Goal: Communication & Community: Answer question/provide support

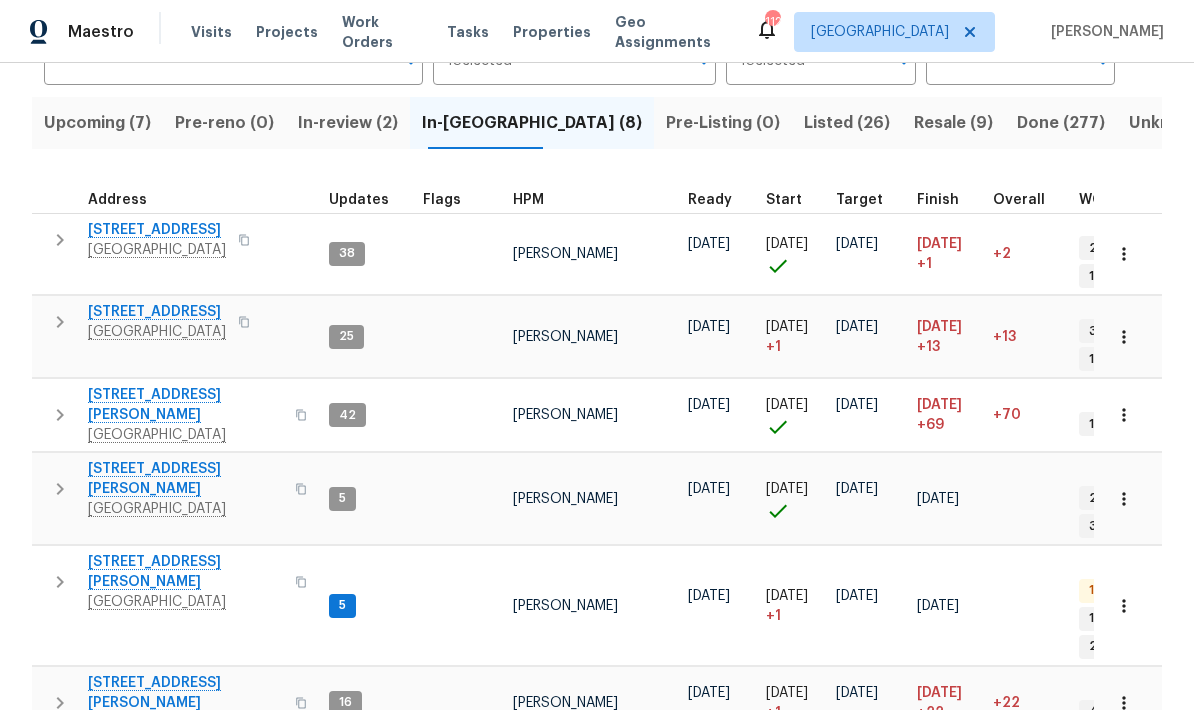
scroll to position [185, 0]
click at [116, 127] on span "Upcoming (7)" at bounding box center [97, 124] width 107 height 28
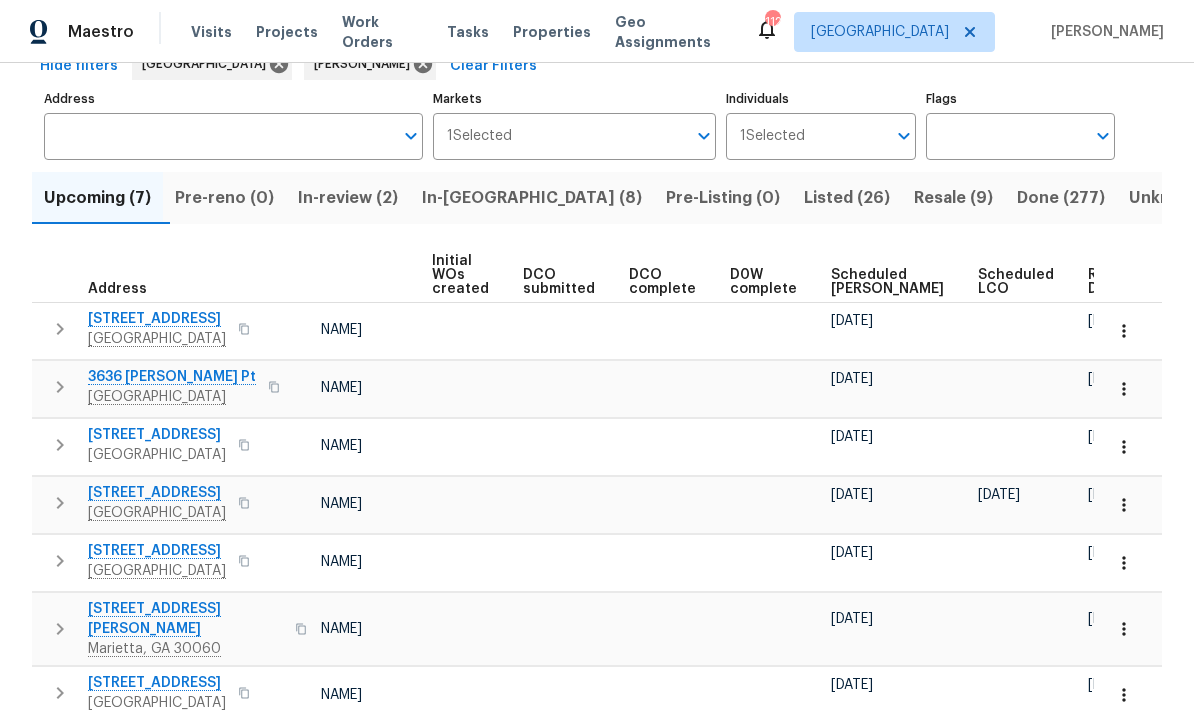
scroll to position [0, 143]
click at [1089, 268] on span "Ready Date" at bounding box center [1111, 282] width 44 height 28
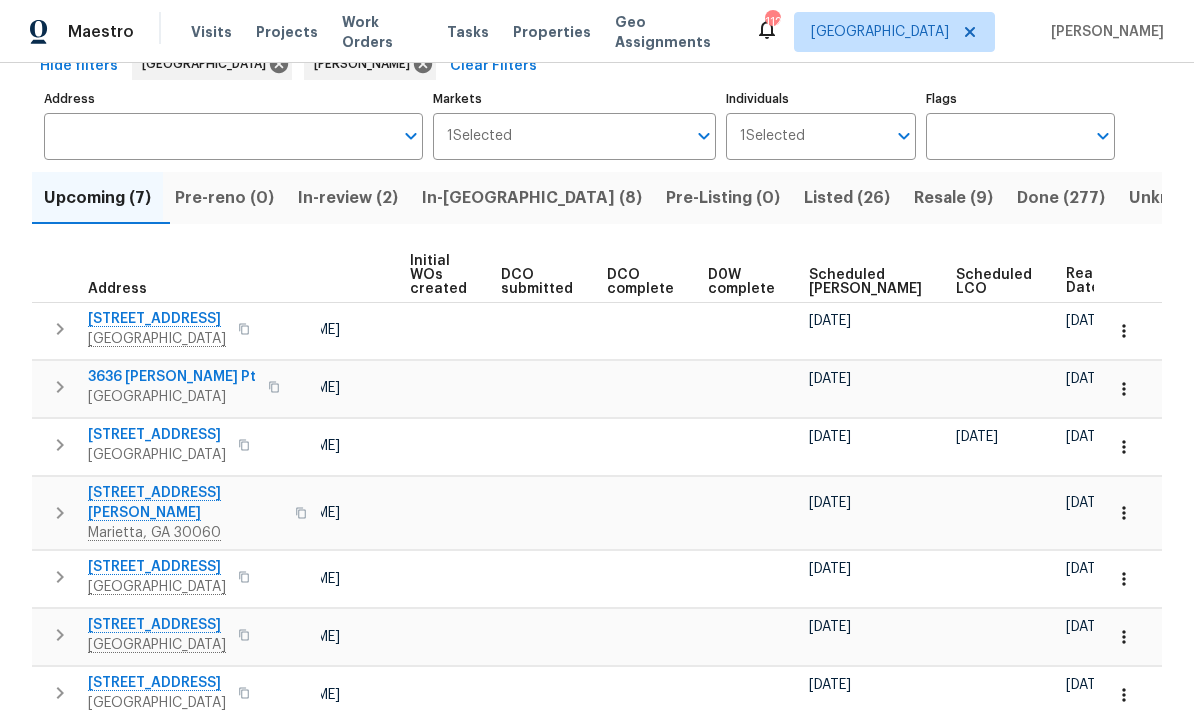
scroll to position [0, 165]
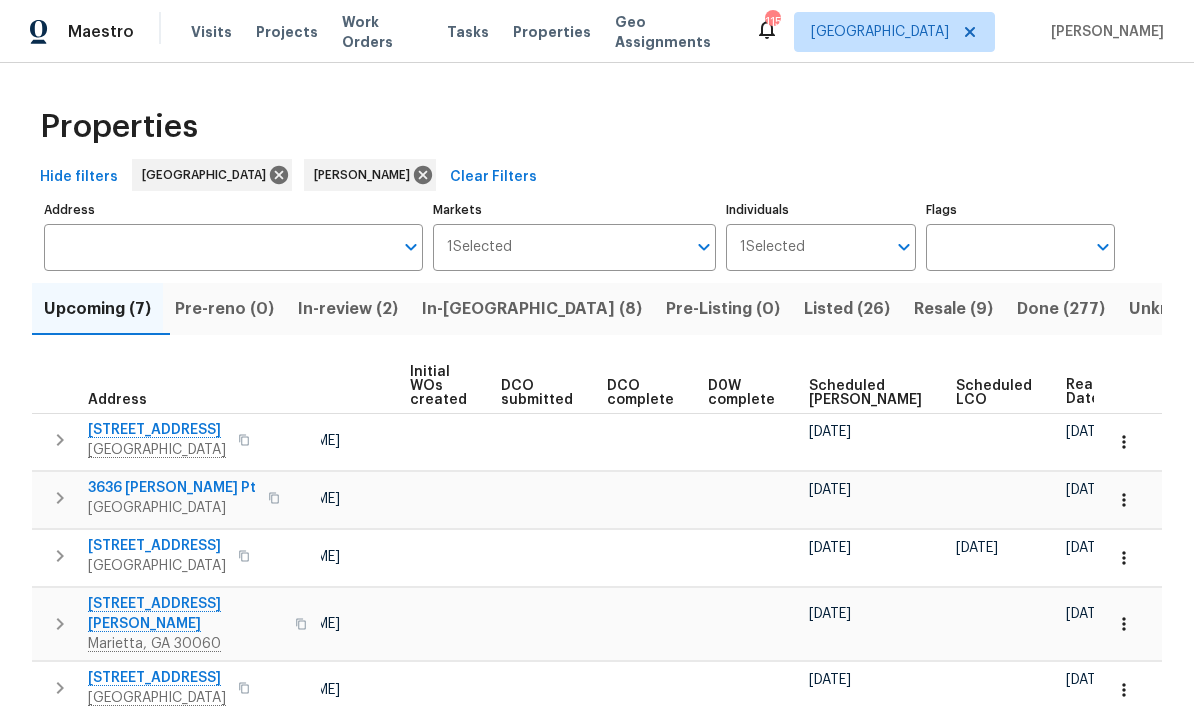
scroll to position [0, 165]
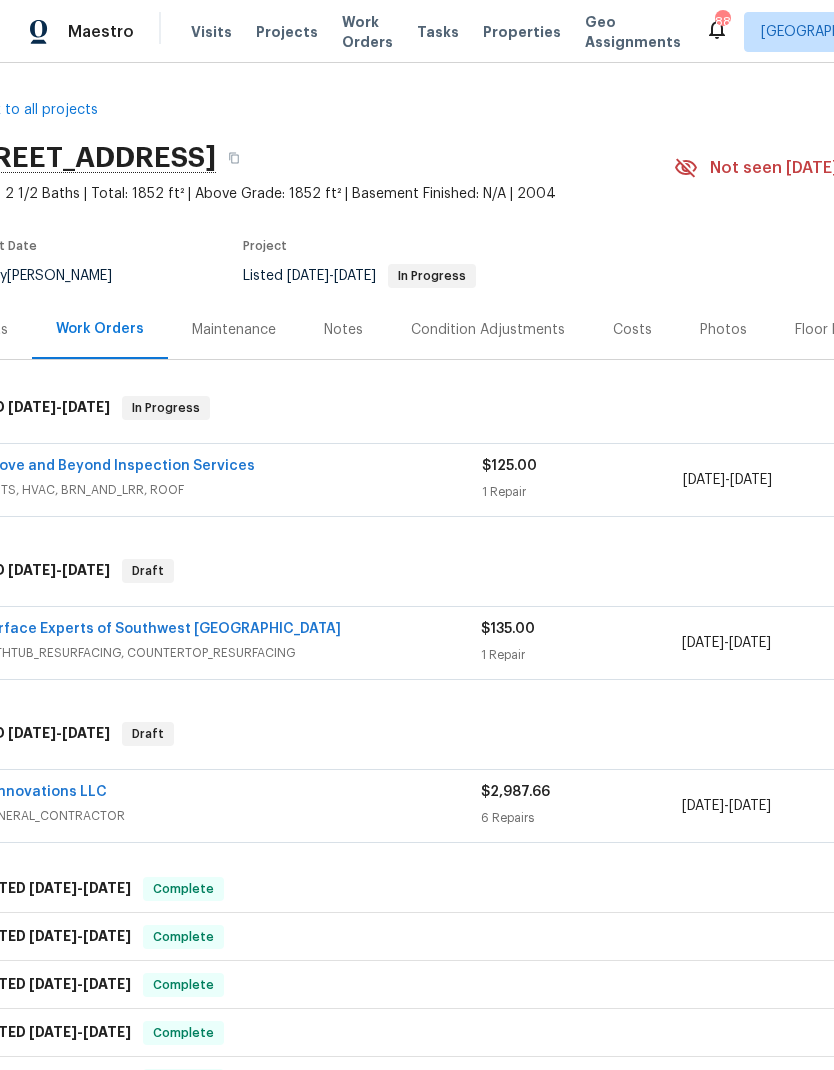
scroll to position [3, 13]
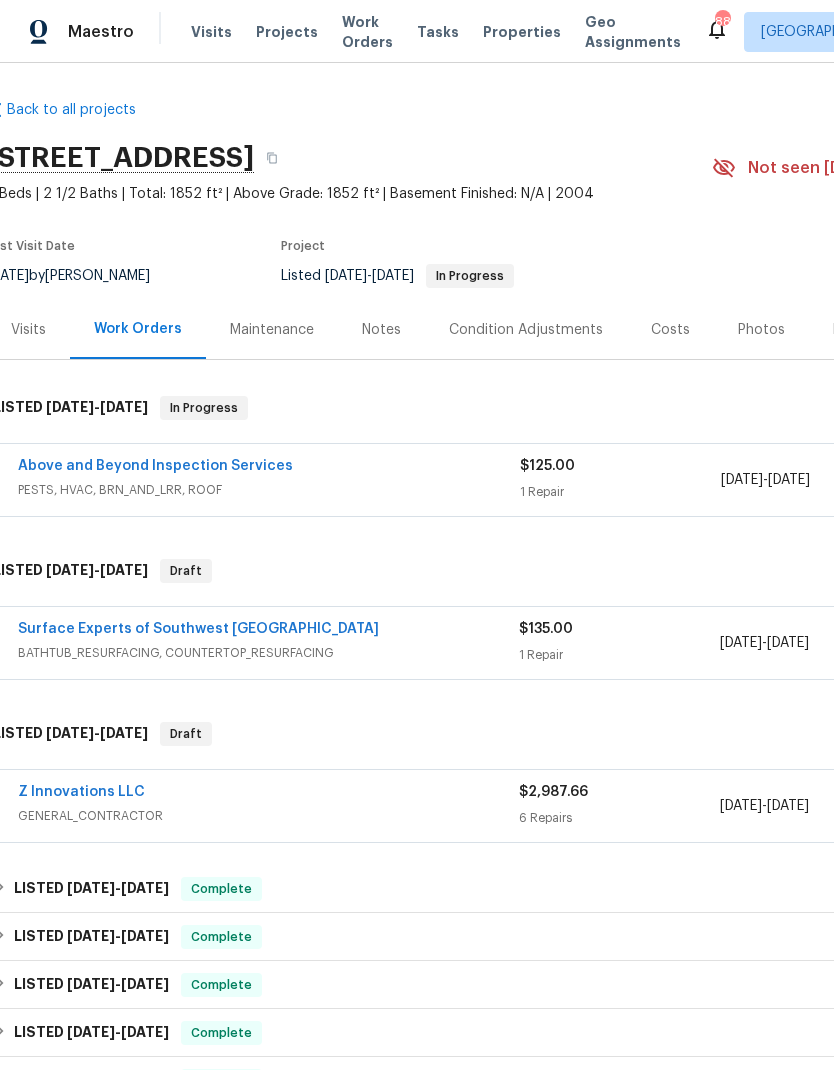
click at [251, 622] on link "Surface Experts of Southwest Atlanta" at bounding box center [198, 629] width 361 height 14
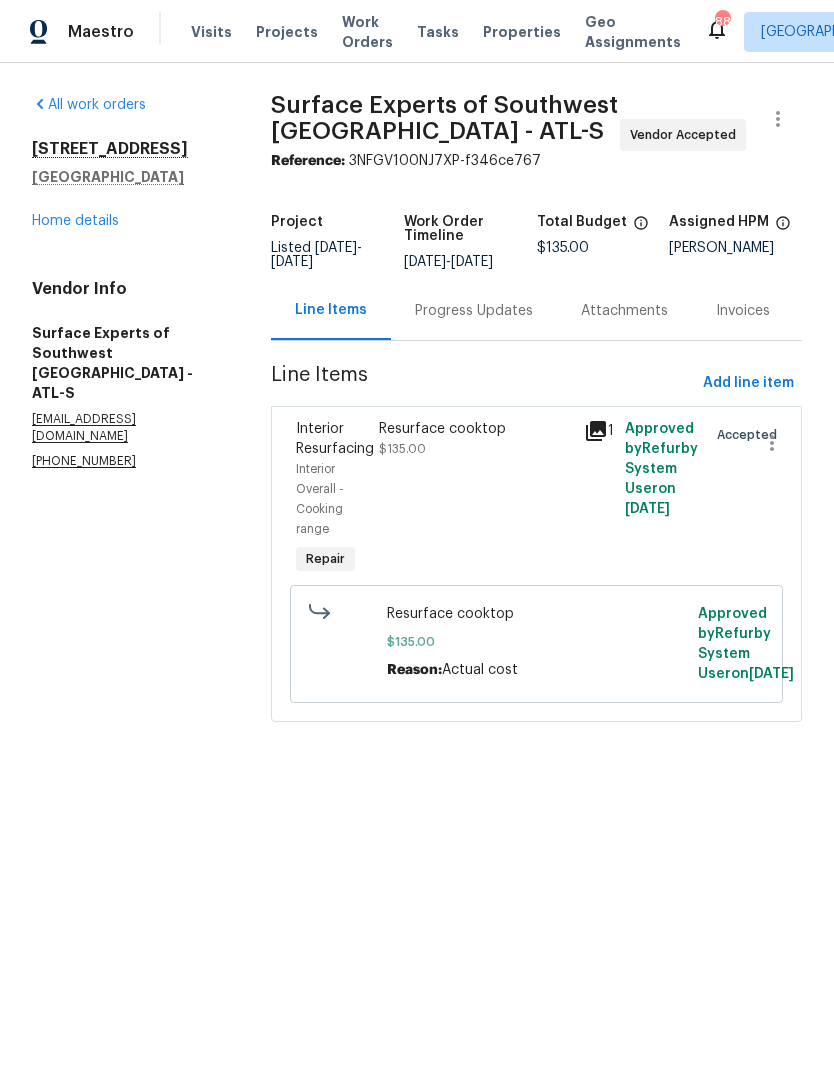
click at [491, 314] on div "Progress Updates" at bounding box center [474, 311] width 118 height 20
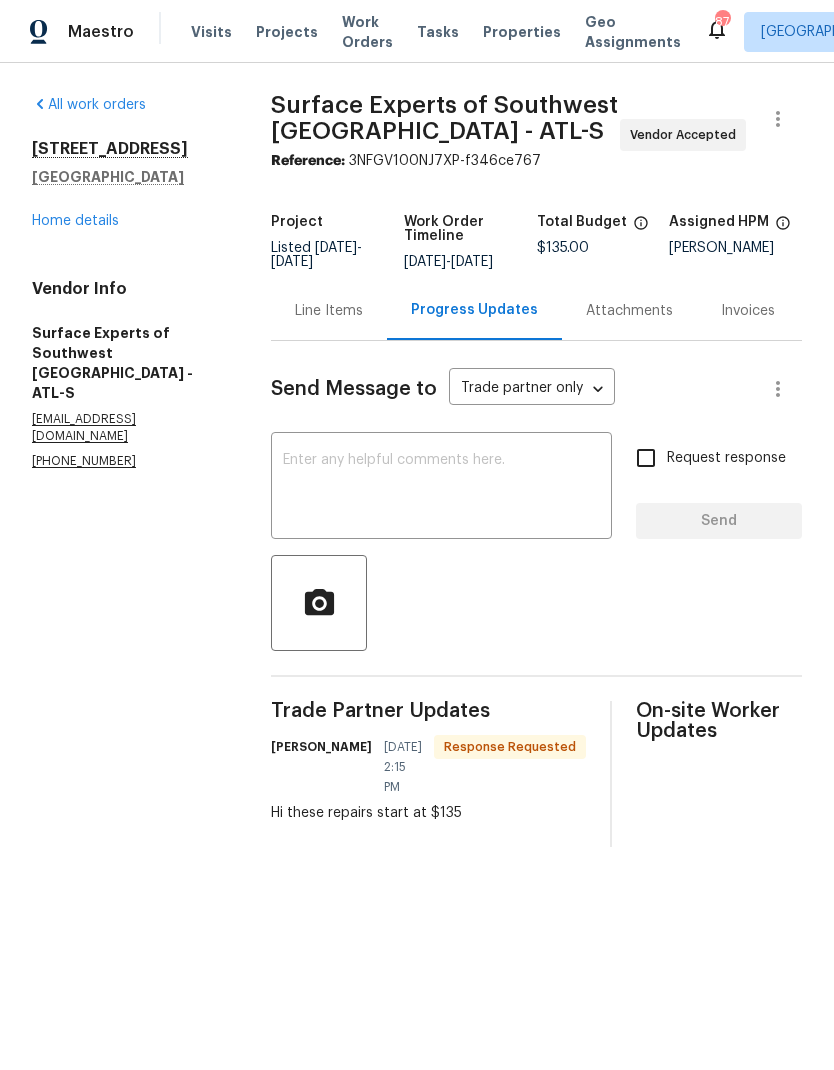
click at [447, 475] on textarea at bounding box center [441, 488] width 317 height 70
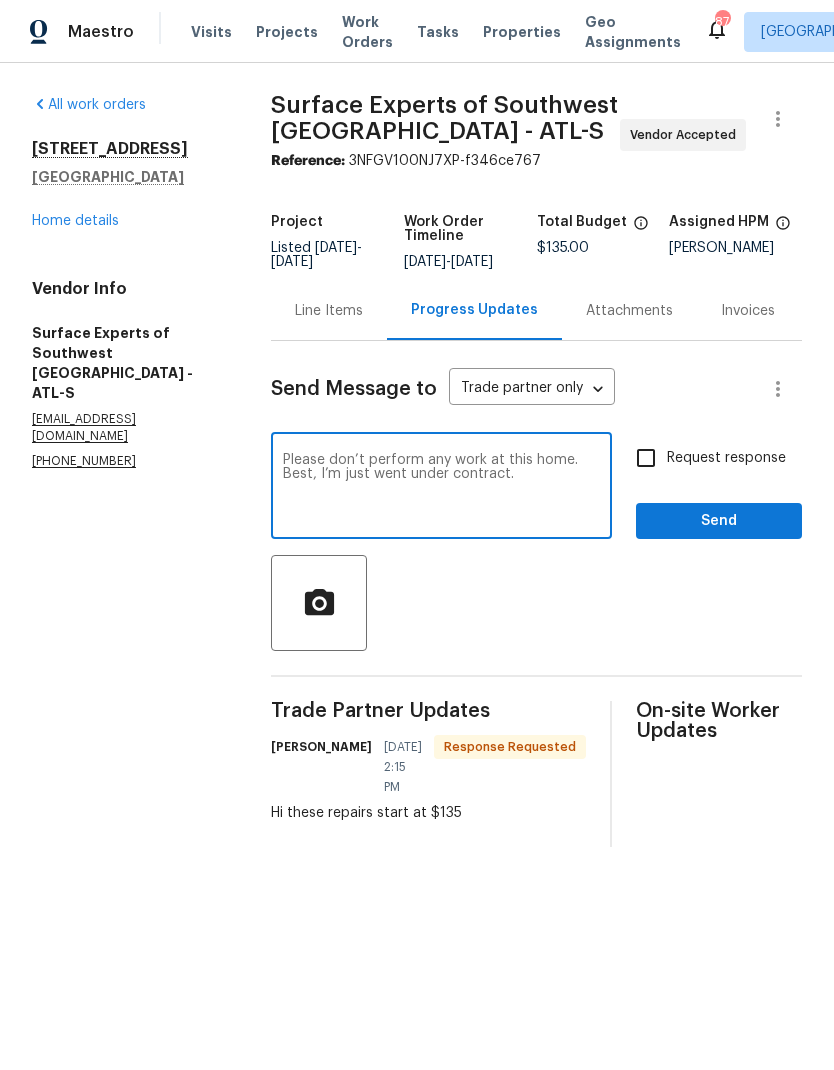
click at [389, 495] on textarea "Please don’t perform any work at this home. Best, I’m just went under contract." at bounding box center [441, 488] width 317 height 70
click at [596, 485] on textarea "Please don’t perform any work at this home. This home just went under contract." at bounding box center [441, 488] width 317 height 70
type textarea "Please don’t perform any work at this home. This home just went under contract."
click at [652, 469] on input "Request response" at bounding box center [646, 458] width 42 height 42
checkbox input "true"
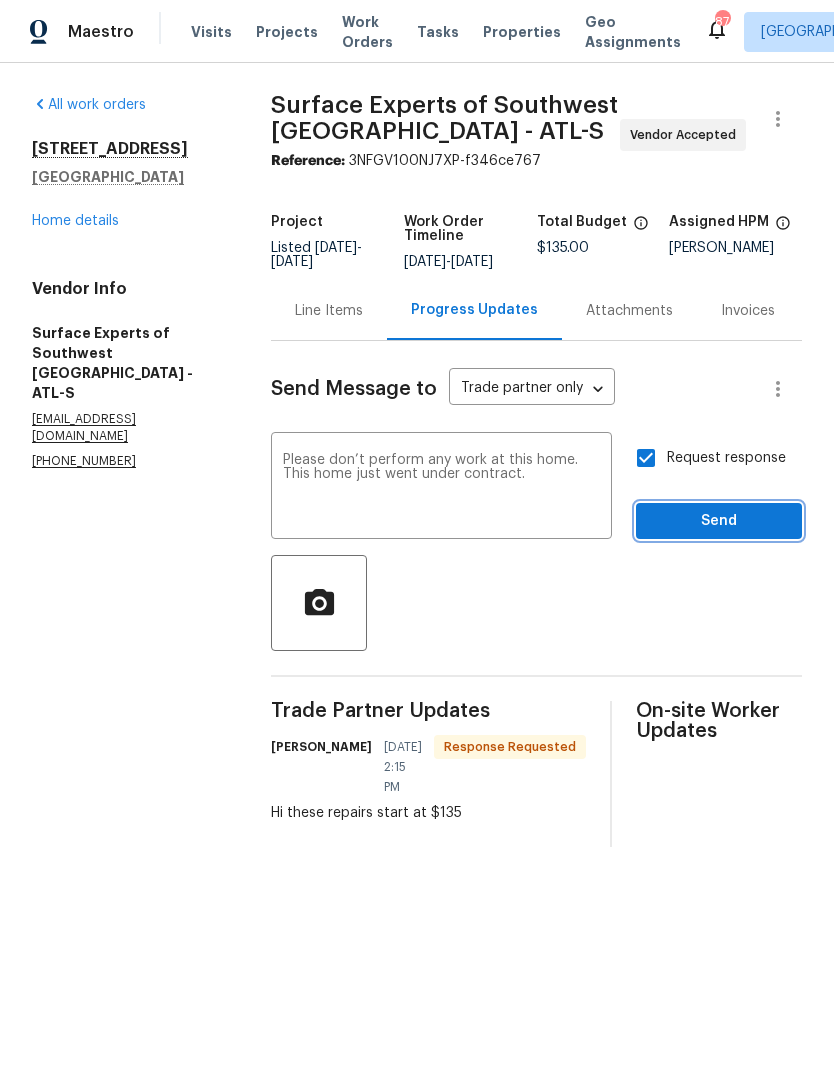
click at [713, 534] on span "Send" at bounding box center [719, 521] width 134 height 25
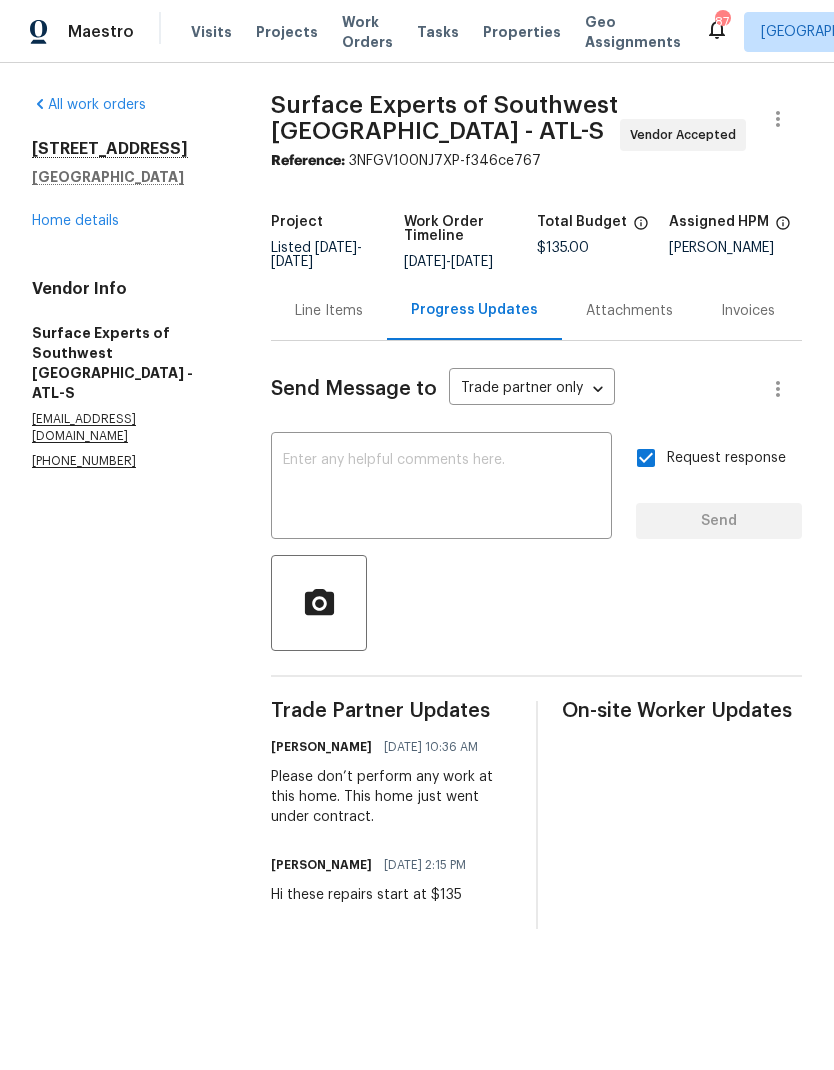
click at [97, 222] on link "Home details" at bounding box center [75, 221] width 87 height 14
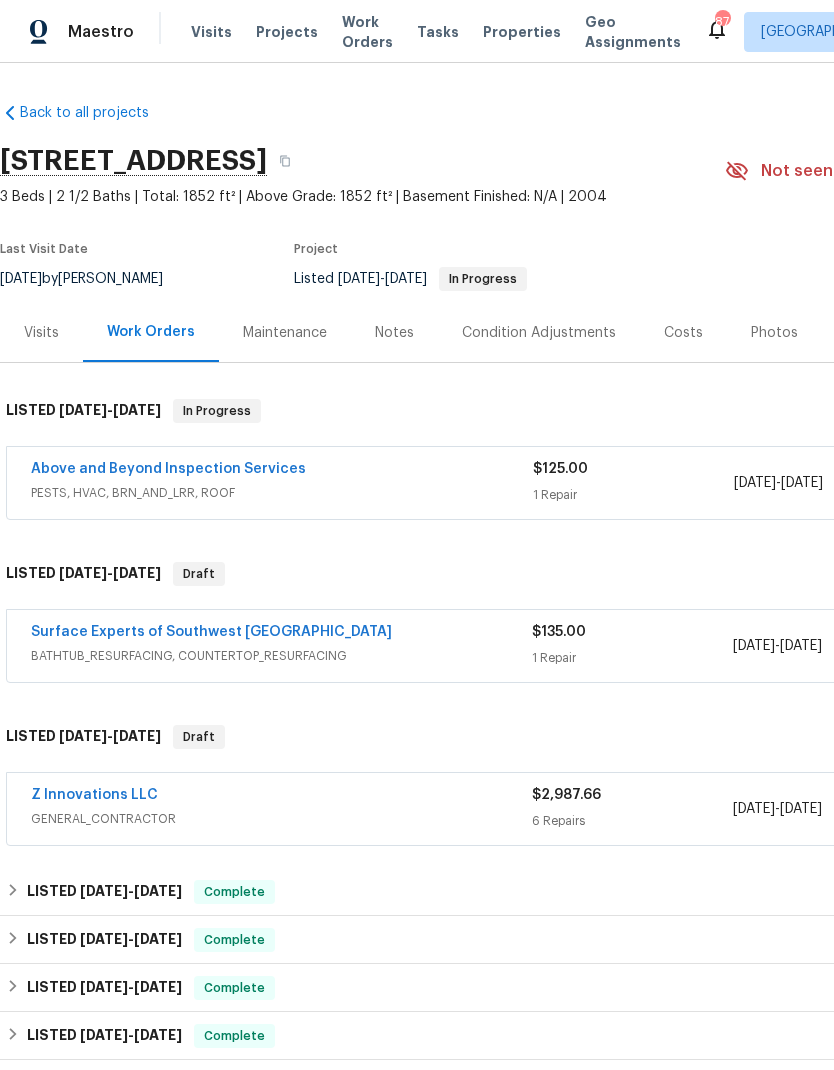
click at [259, 471] on link "Above and Beyond Inspection Services" at bounding box center [168, 469] width 275 height 14
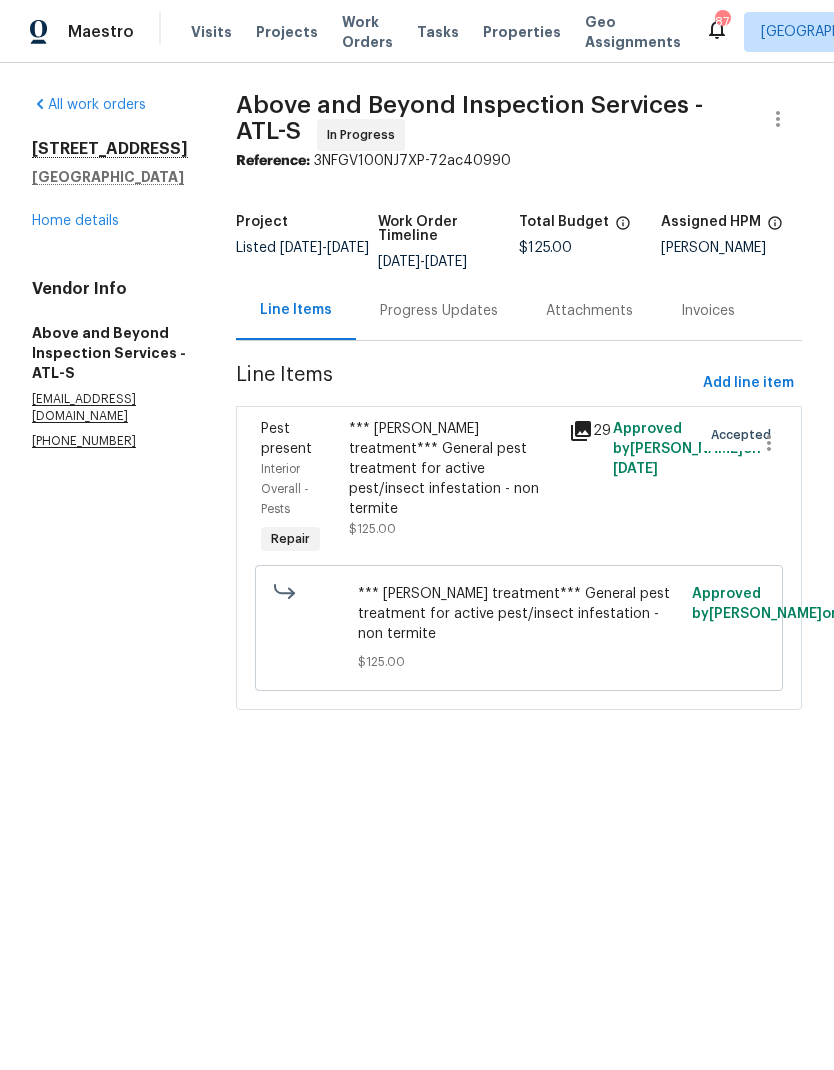
click at [473, 320] on div "Progress Updates" at bounding box center [439, 311] width 118 height 20
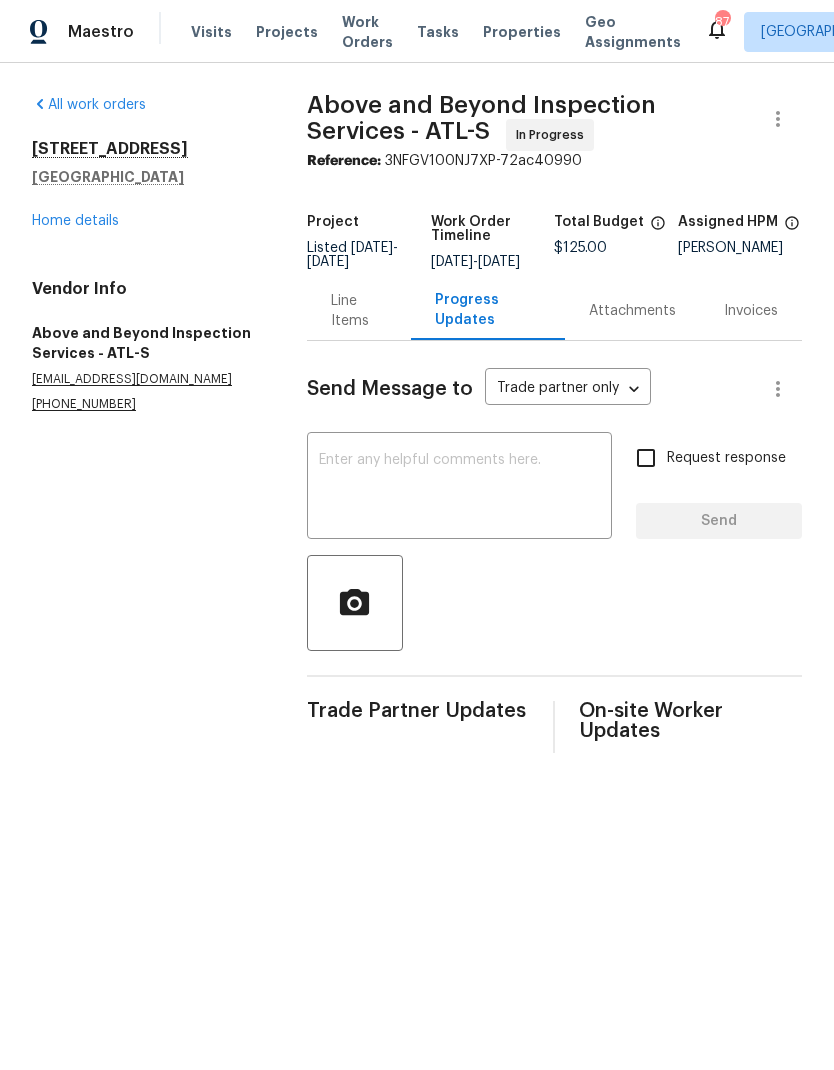
click at [56, 227] on link "Home details" at bounding box center [75, 221] width 87 height 14
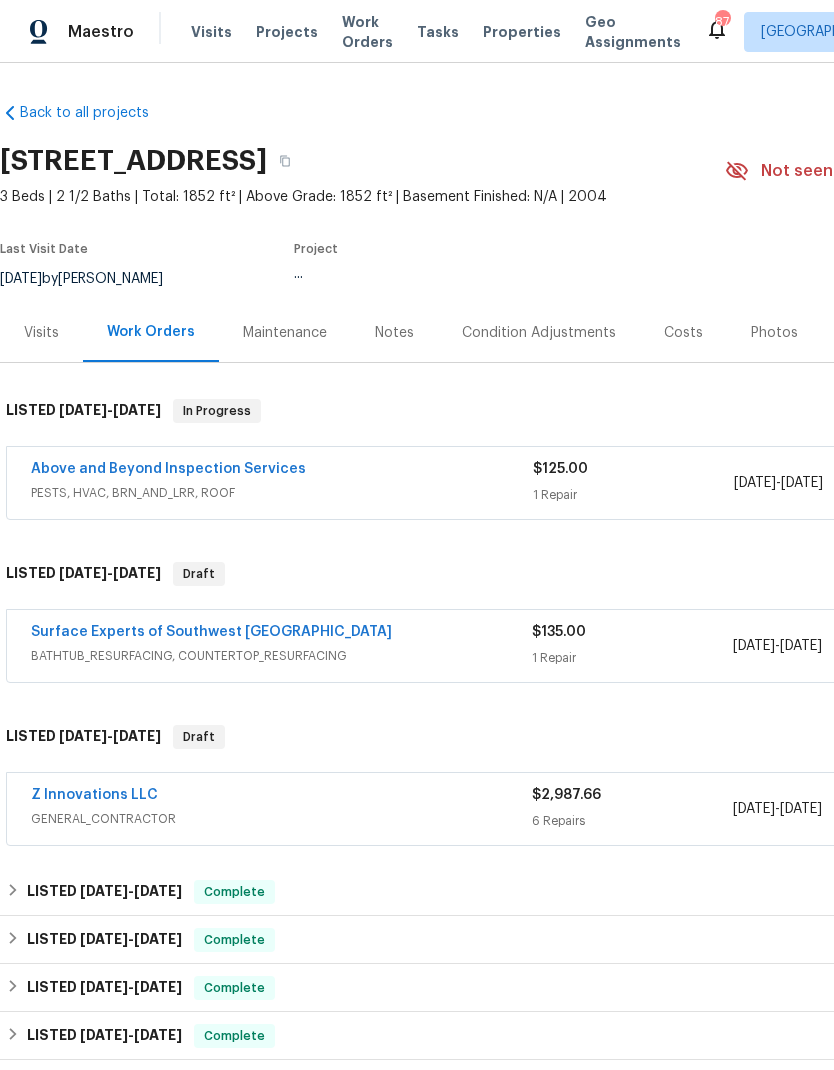
click at [56, 226] on section "1485 Riverrock Trl, Riverdale, GA 30296 3 Beds | 2 1/2 Baths | Total: 1852 ft² …" at bounding box center [565, 219] width 1130 height 168
